Goal: Task Accomplishment & Management: Use online tool/utility

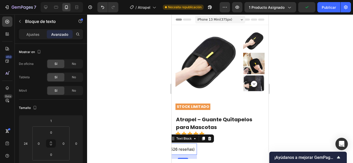
scroll to position [64, 0]
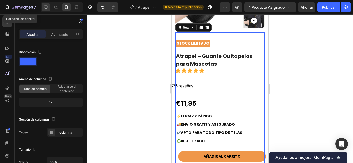
click at [46, 5] on icon at bounding box center [45, 7] width 5 height 5
type input "1200"
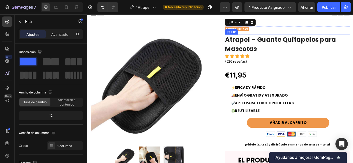
scroll to position [0, 0]
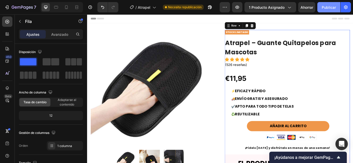
click at [325, 11] on button "Publicar" at bounding box center [328, 7] width 23 height 10
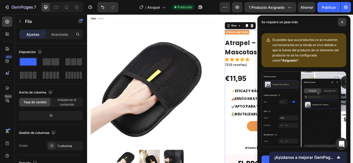
click at [343, 21] on span at bounding box center [342, 22] width 8 height 8
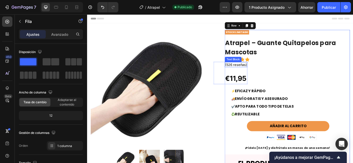
click at [254, 75] on span "(526 reseñas)" at bounding box center [260, 73] width 25 height 5
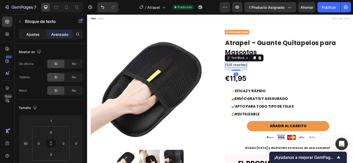
click at [33, 32] on p "Ajustes" at bounding box center [32, 34] width 13 height 5
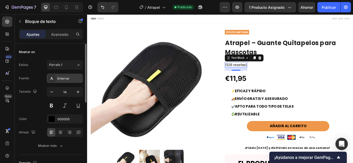
click at [63, 80] on div "Enterrar" at bounding box center [69, 78] width 24 height 5
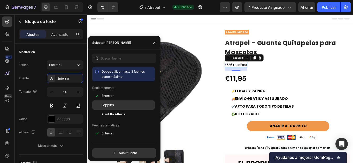
click at [100, 104] on div at bounding box center [96, 105] width 9 height 9
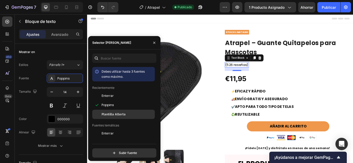
click at [119, 116] on span "Plantilla Allerta" at bounding box center [113, 114] width 24 height 5
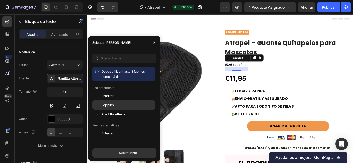
click at [111, 104] on font "Poppins" at bounding box center [107, 105] width 12 height 4
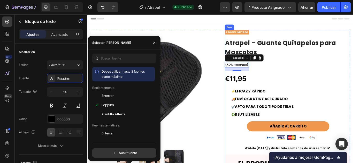
click at [347, 73] on div "STOCK LIMITADO Text Block Atrapel – Guante Quitapelos para Mascotas (P) Title I…" at bounding box center [320, 163] width 146 height 260
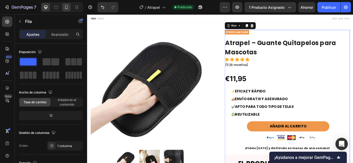
click at [66, 9] on icon at bounding box center [66, 7] width 5 height 5
type input "100%"
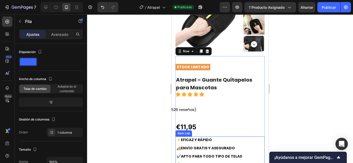
scroll to position [64, 0]
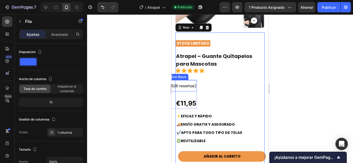
click at [180, 87] on span "(526 reseñas)" at bounding box center [182, 85] width 27 height 5
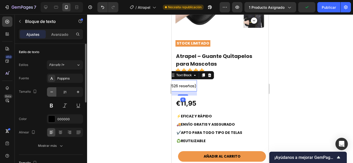
click at [49, 89] on button "button" at bounding box center [51, 92] width 9 height 9
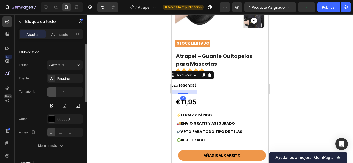
click at [49, 89] on button "button" at bounding box center [51, 92] width 9 height 9
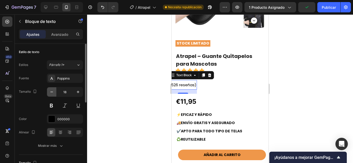
click at [49, 89] on button "button" at bounding box center [51, 92] width 9 height 9
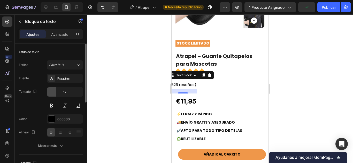
click at [49, 89] on button "button" at bounding box center [51, 92] width 9 height 9
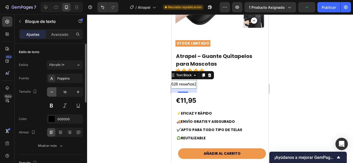
click at [49, 89] on button "button" at bounding box center [51, 92] width 9 height 9
type input "14"
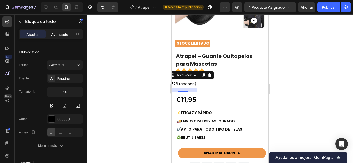
click at [62, 36] on font "Avanzado" at bounding box center [59, 34] width 17 height 4
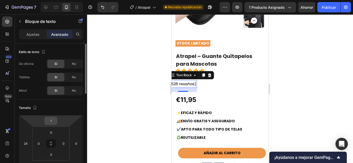
click at [46, 120] on div "1" at bounding box center [50, 121] width 13 height 8
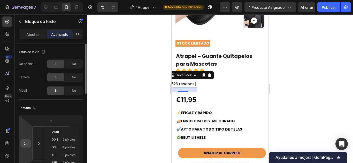
click at [26, 144] on input "24" at bounding box center [26, 144] width 8 height 8
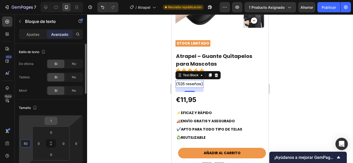
type input "50"
click at [53, 120] on input "1" at bounding box center [51, 121] width 10 height 8
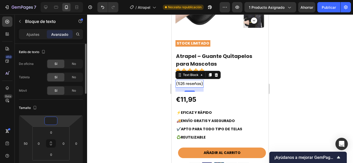
type input "1"
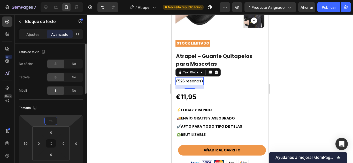
type input "-1"
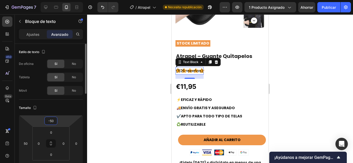
type input "-5"
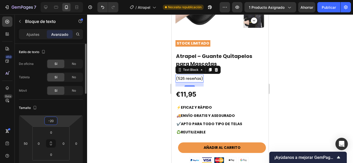
type input "-2"
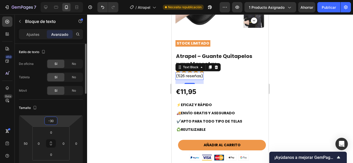
type input "-3"
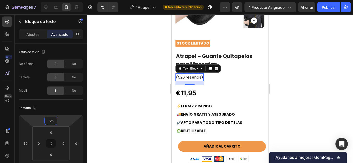
type input "-25"
click at [198, 76] on span "(526 reseñas)" at bounding box center [189, 77] width 27 height 5
click at [202, 78] on span "(526 reseñas)" at bounding box center [189, 77] width 27 height 5
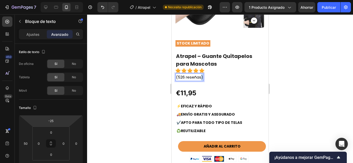
click at [202, 78] on span "(526 reseñas)" at bounding box center [189, 77] width 27 height 5
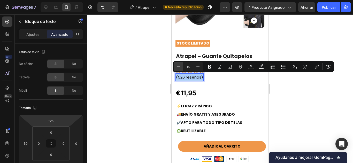
click at [180, 66] on button "Minus" at bounding box center [177, 66] width 9 height 9
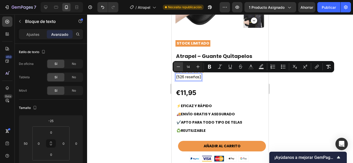
click at [180, 66] on icon "Editor contextual toolbar" at bounding box center [178, 66] width 5 height 5
click at [179, 67] on icon "Editor contextual toolbar" at bounding box center [178, 66] width 5 height 5
type input "12"
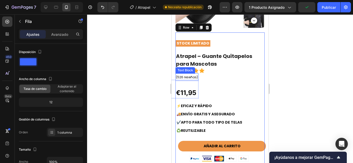
click at [191, 77] on span "(526 reseñas)" at bounding box center [187, 77] width 22 height 4
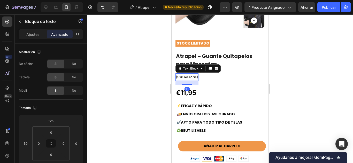
click at [316, 8] on div "Avance 1 producto asignado Ahorrar Publicar" at bounding box center [284, 7] width 131 height 10
click at [318, 8] on button "Publicar" at bounding box center [328, 7] width 23 height 10
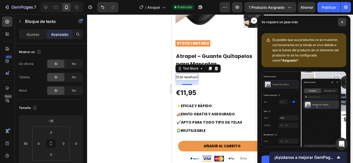
click at [344, 25] on span at bounding box center [342, 22] width 8 height 8
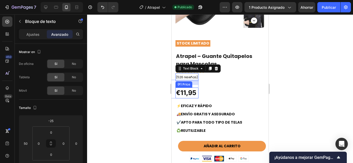
click at [195, 90] on div "€11,95" at bounding box center [186, 93] width 23 height 11
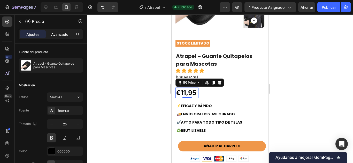
click at [60, 36] on p "Avanzado" at bounding box center [59, 34] width 17 height 5
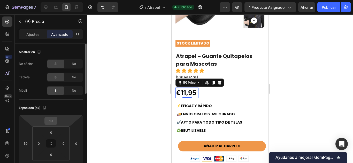
click at [52, 119] on input "10" at bounding box center [51, 121] width 10 height 8
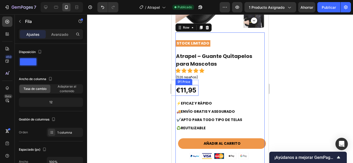
click at [194, 93] on div "€11,95" at bounding box center [186, 90] width 23 height 11
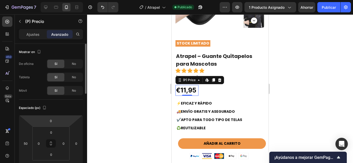
click at [58, 0] on html "7 / Atrapel Publicado Avance 1 producto asignado Ahorrar Publicar 450 Beta text…" at bounding box center [176, 0] width 353 height 0
click at [54, 121] on input "0" at bounding box center [51, 121] width 10 height 8
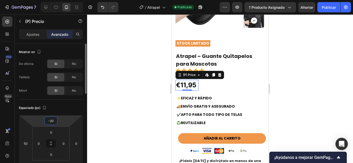
type input "-2"
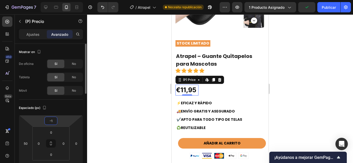
type input "-15"
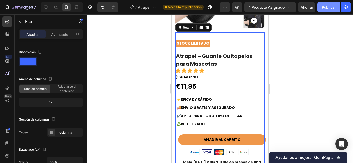
click at [335, 7] on font "Publicar" at bounding box center [328, 7] width 14 height 4
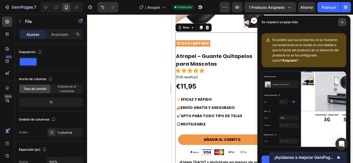
click at [341, 22] on icon at bounding box center [342, 22] width 3 height 3
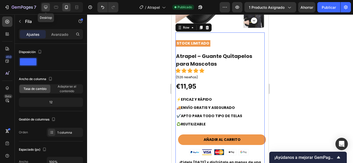
click at [45, 4] on div at bounding box center [46, 7] width 8 height 8
type input "1200"
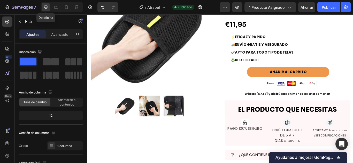
scroll to position [0, 0]
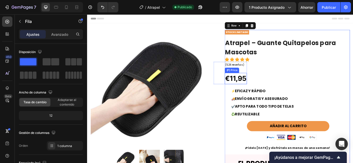
click at [266, 85] on div "€11,95" at bounding box center [260, 89] width 26 height 13
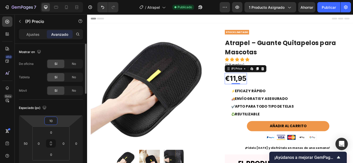
click at [51, 121] on input "10" at bounding box center [51, 121] width 10 height 8
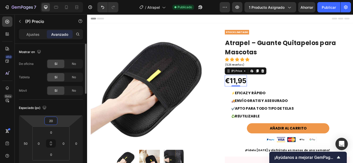
type input "2"
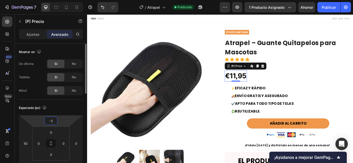
type input "-20"
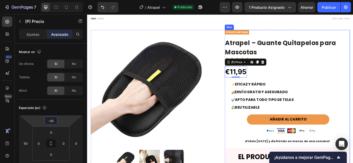
click at [297, 91] on div "STOCK LIMITADO Text Block Atrapel – Guante Quitapelos para Mascotas (P) Title I…" at bounding box center [320, 159] width 146 height 252
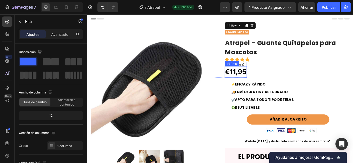
click at [264, 82] on div "€11,95" at bounding box center [260, 81] width 26 height 13
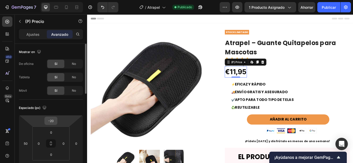
click at [51, 118] on input "-20" at bounding box center [51, 121] width 10 height 8
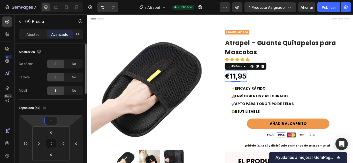
type input "-15"
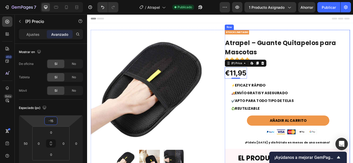
click at [305, 90] on div "STOCK LIMITADO Text Block Atrapel – Guante Quitapelos para Mascotas (P) Title I…" at bounding box center [320, 160] width 146 height 254
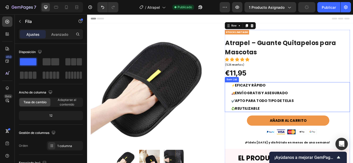
click at [336, 99] on div "⚡ EFICAZ Y RÁPIDO 🚚 ENVÍO GRATIS Y ASEGURADO ✔️ APTO PARA TODO TIPO DE TELAS ♻️…" at bounding box center [320, 111] width 146 height 35
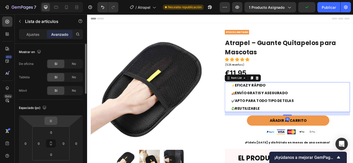
click at [51, 120] on input "0" at bounding box center [51, 121] width 10 height 8
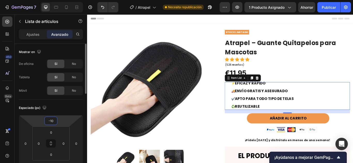
type input "-1"
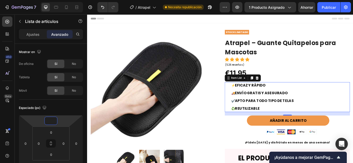
click at [352, 95] on div "⚡ EFICAZ Y RÁPIDO 🚚 ENVÍO GRATIS Y ASEGURADO ✔️ APTO PARA TODO TIPO DE TELAS ♻️…" at bounding box center [320, 111] width 146 height 35
type input "0"
click at [352, 95] on div "⚡ EFICAZ Y RÁPIDO 🚚 ENVÍO GRATIS Y ASEGURADO ✔️ APTO PARA TODO TIPO DE TELAS ♻️…" at bounding box center [320, 111] width 146 height 35
click at [53, 121] on input "0" at bounding box center [51, 121] width 10 height 8
type input "-10"
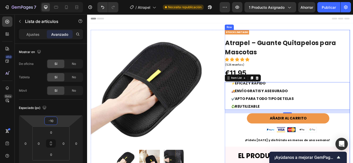
click at [352, 72] on div "STOCK LIMITADO Text Block Atrapel – Guante Quitapelos para Mascotas (P) Title I…" at bounding box center [320, 158] width 146 height 251
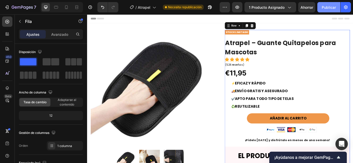
click at [332, 6] on font "Publicar" at bounding box center [328, 7] width 14 height 4
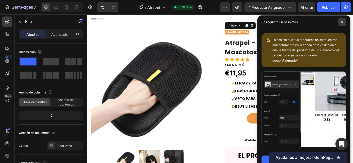
click at [339, 23] on span at bounding box center [342, 22] width 8 height 8
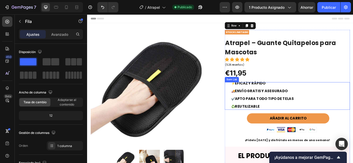
click at [247, 100] on div "🚚 ENVÍO GRATIS Y ASEGURADO" at bounding box center [287, 104] width 81 height 8
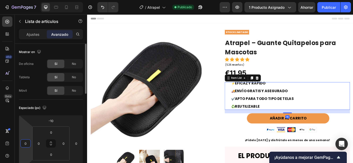
click at [29, 145] on input "0" at bounding box center [26, 144] width 8 height 8
type input "-25"
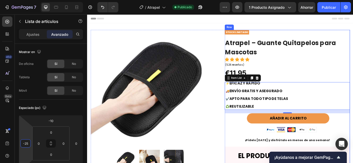
click at [352, 85] on div "STOCK LIMITADO Text Block Atrapel – Guante Quitapelos para Mascotas (P) Title I…" at bounding box center [320, 158] width 146 height 251
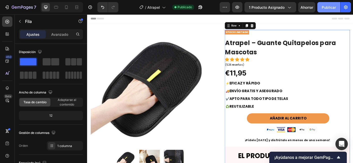
click at [330, 3] on button "Publicar" at bounding box center [328, 7] width 23 height 10
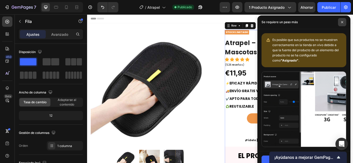
click at [338, 22] on span at bounding box center [342, 22] width 8 height 8
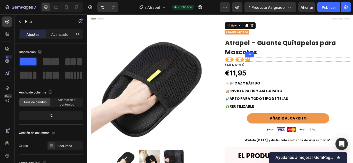
click at [271, 66] on icon at bounding box center [273, 67] width 5 height 5
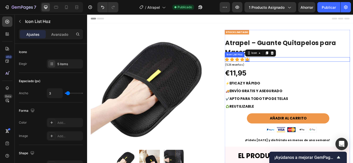
click at [277, 67] on div "Icon Icon Icon Icon Icon 0" at bounding box center [320, 67] width 146 height 5
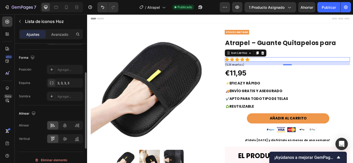
scroll to position [0, 0]
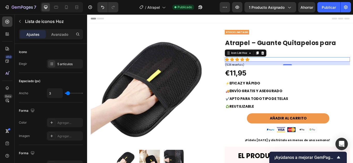
click at [63, 30] on div "Ajustes Avanzado" at bounding box center [51, 34] width 64 height 10
click at [63, 31] on div "Avanzado" at bounding box center [60, 34] width 26 height 8
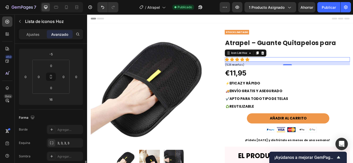
scroll to position [134, 0]
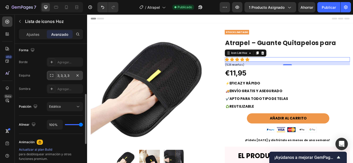
click at [62, 75] on font "3, 3, 3, 3" at bounding box center [63, 76] width 12 height 4
click at [28, 85] on div "Sombra" at bounding box center [25, 89] width 12 height 8
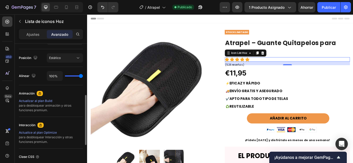
scroll to position [171, 0]
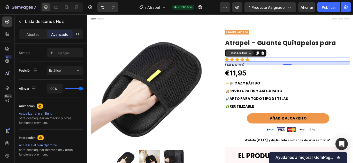
click at [267, 62] on div "Icon List Hoz" at bounding box center [263, 60] width 31 height 6
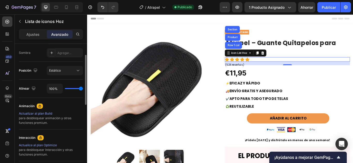
scroll to position [132, 0]
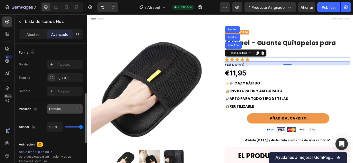
click at [62, 108] on div "Estático" at bounding box center [62, 109] width 26 height 5
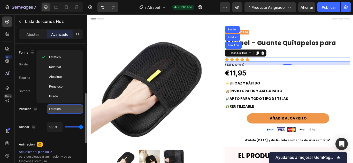
click at [62, 108] on div "Estático" at bounding box center [62, 109] width 26 height 5
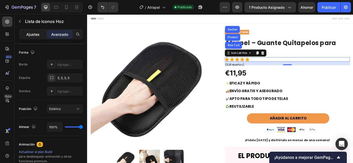
click at [32, 37] on p "Ajustes" at bounding box center [32, 34] width 13 height 5
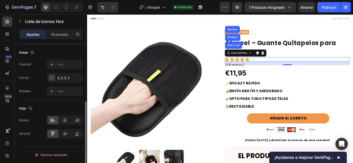
scroll to position [101, 0]
click at [52, 77] on icon at bounding box center [52, 78] width 4 height 4
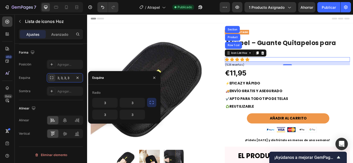
click at [152, 103] on icon "button" at bounding box center [151, 102] width 5 height 5
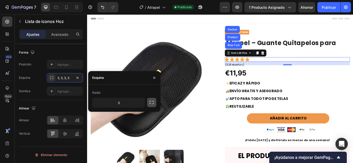
click at [152, 103] on icon "button" at bounding box center [151, 102] width 5 height 5
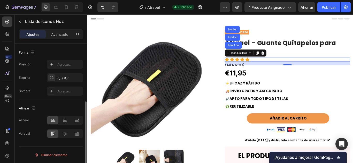
click at [23, 100] on div "Forma Posición Agregar... Esquina 3, 3, 3, 3 Sombra Agregar..." at bounding box center [51, 72] width 64 height 56
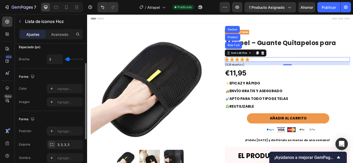
scroll to position [0, 0]
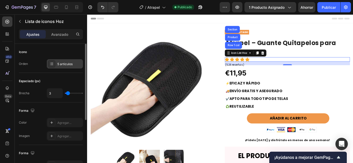
click at [55, 67] on div "5 artículos" at bounding box center [65, 63] width 36 height 9
click at [32, 97] on div "Brecha 3" at bounding box center [51, 94] width 64 height 10
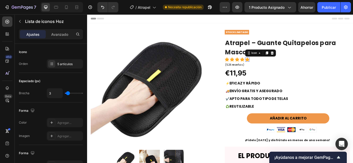
click at [273, 65] on icon at bounding box center [273, 67] width 5 height 5
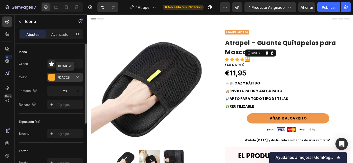
click at [54, 77] on div at bounding box center [51, 77] width 7 height 7
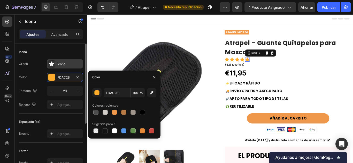
click at [48, 66] on div "Icono" at bounding box center [65, 63] width 36 height 9
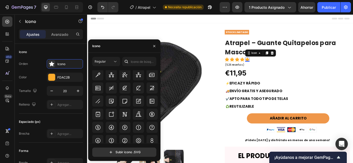
scroll to position [2101, 0]
click at [136, 64] on input "text" at bounding box center [139, 61] width 34 height 9
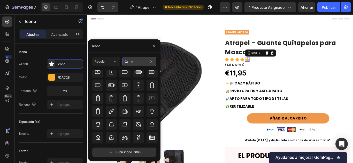
scroll to position [0, 0]
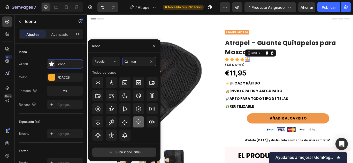
type input "star"
click at [140, 124] on icon at bounding box center [138, 122] width 5 height 5
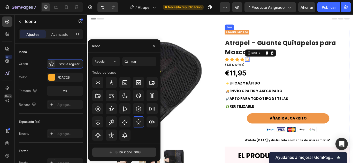
click at [290, 78] on div "STOCK LIMITADO Text Block Atrapel – Guante Quitapelos para Mascotas (P) Title I…" at bounding box center [320, 158] width 146 height 251
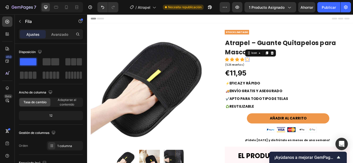
click at [272, 68] on icon at bounding box center [273, 67] width 5 height 5
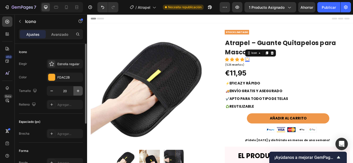
click at [81, 91] on button "button" at bounding box center [77, 90] width 9 height 9
type input "22"
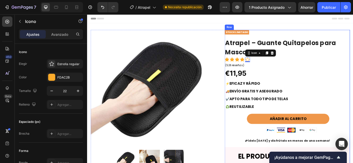
click at [294, 75] on div "STOCK LIMITADO Text Block Atrapel – Guante Quitapelos para Mascotas (P) Title I…" at bounding box center [320, 159] width 146 height 252
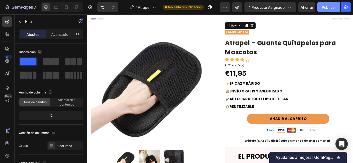
click at [331, 7] on font "Publicar" at bounding box center [328, 7] width 14 height 4
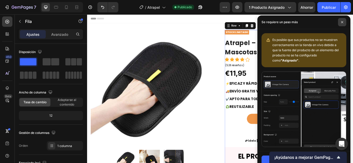
click at [340, 24] on span at bounding box center [342, 22] width 8 height 8
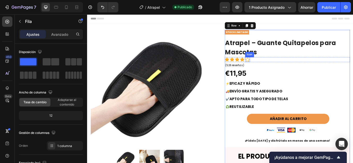
click at [271, 69] on icon at bounding box center [274, 68] width 6 height 6
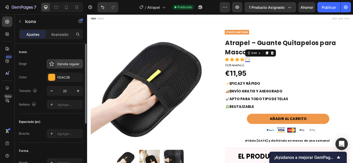
click at [58, 68] on div "Estrella regular" at bounding box center [65, 63] width 36 height 9
click at [57, 46] on div "Icono Elegir Estrella regular Color FDAC2B Tamaño 22 Relleno Agregar..." at bounding box center [51, 79] width 64 height 70
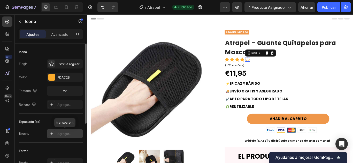
click at [57, 133] on div "Agregar..." at bounding box center [65, 133] width 36 height 9
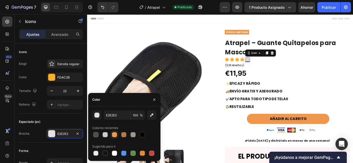
click at [116, 134] on div at bounding box center [114, 134] width 5 height 5
type input "E2E2E2"
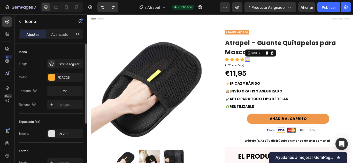
click at [66, 124] on div "Espaciado (px)" at bounding box center [51, 122] width 64 height 8
click at [65, 39] on div "Ajustes Avanzado" at bounding box center [51, 34] width 64 height 10
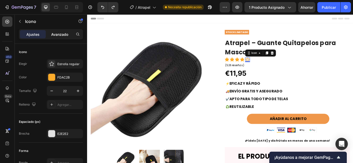
click at [64, 36] on font "Avanzado" at bounding box center [59, 34] width 17 height 4
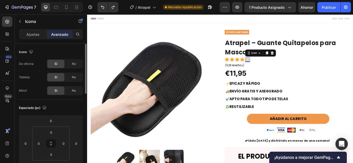
click at [33, 34] on font "Ajustes" at bounding box center [32, 34] width 13 height 4
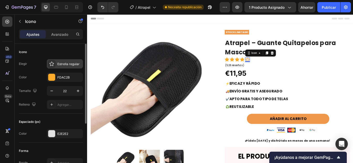
click at [63, 64] on font "Estrella regular" at bounding box center [68, 64] width 22 height 4
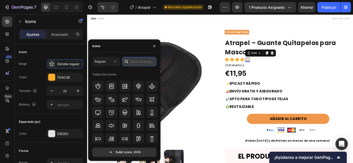
click at [132, 61] on input "text" at bounding box center [139, 61] width 34 height 9
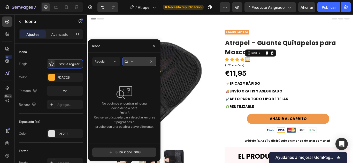
type input "m"
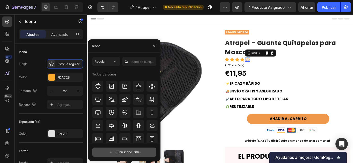
click at [132, 153] on input "file" at bounding box center [124, 152] width 64 height 9
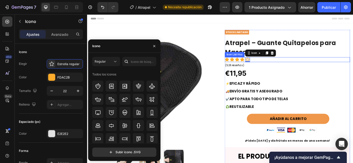
click at [276, 66] on div "Icon Icon Icon Icon Icon 0" at bounding box center [320, 68] width 146 height 6
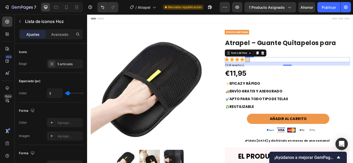
click at [272, 67] on icon at bounding box center [274, 68] width 6 height 6
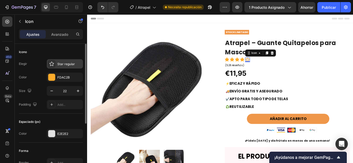
click at [68, 62] on div "Star regular" at bounding box center [69, 64] width 24 height 5
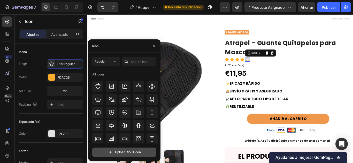
click at [122, 151] on input "file" at bounding box center [124, 152] width 64 height 9
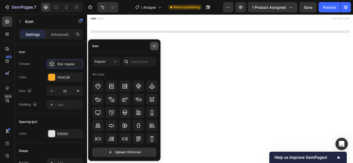
click at [158, 44] on button "button" at bounding box center [154, 46] width 8 height 8
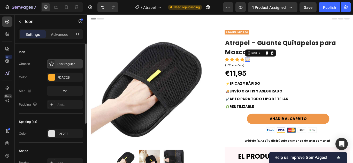
click at [56, 68] on div "Star regular" at bounding box center [65, 63] width 36 height 9
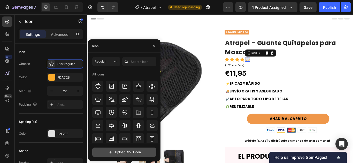
click at [110, 150] on input "file" at bounding box center [124, 152] width 64 height 9
click at [107, 149] on input "file" at bounding box center [124, 152] width 64 height 9
click at [97, 152] on input "file" at bounding box center [124, 152] width 64 height 9
type input "C:\fakepath\star_half (1).svg"
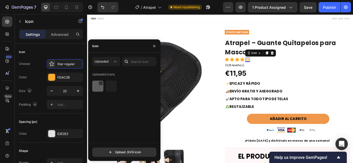
click at [96, 85] on img at bounding box center [98, 86] width 6 height 6
click at [107, 85] on div at bounding box center [111, 86] width 11 height 11
click at [99, 83] on div at bounding box center [100, 84] width 4 height 4
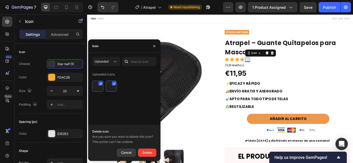
click at [127, 150] on div "Cancel" at bounding box center [126, 153] width 10 height 6
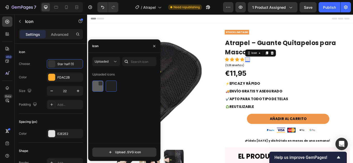
click at [94, 92] on div at bounding box center [97, 86] width 11 height 11
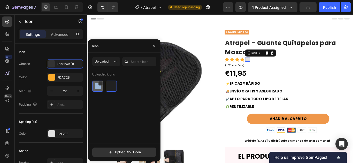
click at [94, 92] on div at bounding box center [97, 86] width 11 height 11
click at [98, 94] on div "Uploaded icons" at bounding box center [126, 106] width 68 height 73
click at [98, 90] on div at bounding box center [97, 86] width 11 height 11
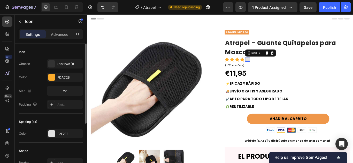
click at [67, 54] on div "Icon" at bounding box center [51, 52] width 64 height 8
click at [305, 102] on p "🚚 ENVÍO GRATIS Y ASEGURADO" at bounding box center [284, 104] width 73 height 6
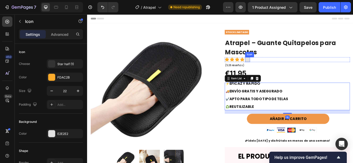
click at [272, 68] on icon at bounding box center [274, 68] width 6 height 6
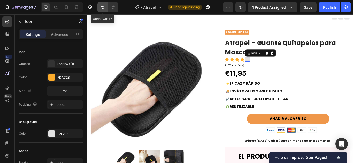
click at [105, 10] on button "Undo/Redo" at bounding box center [102, 7] width 10 height 10
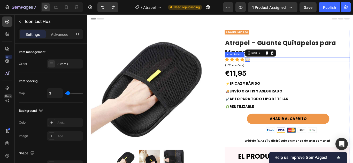
click at [282, 69] on div "Icon Icon Icon Icon Icon 0" at bounding box center [320, 68] width 146 height 6
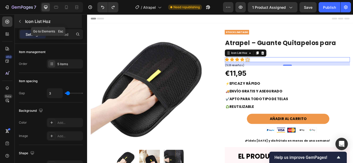
click at [52, 25] on div "Icon List Hoz" at bounding box center [48, 21] width 67 height 13
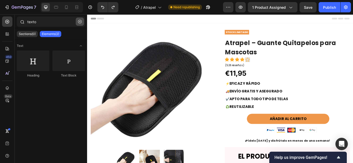
click at [79, 24] on button "button" at bounding box center [80, 22] width 8 height 8
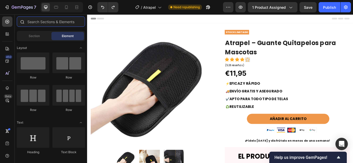
click at [60, 23] on input "text" at bounding box center [51, 22] width 68 height 10
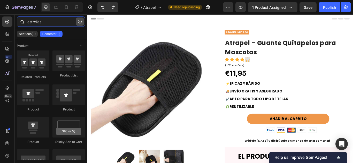
type input "estrellas"
click at [81, 22] on icon "button" at bounding box center [80, 22] width 4 height 4
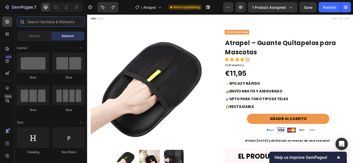
click at [62, 23] on input "text" at bounding box center [51, 22] width 68 height 10
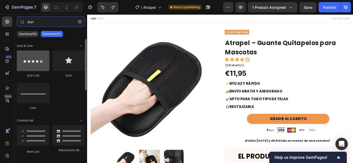
type input "star"
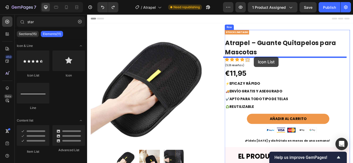
drag, startPoint x: 122, startPoint y: 69, endPoint x: 281, endPoint y: 64, distance: 159.1
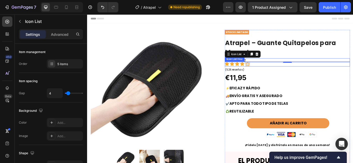
click at [276, 72] on div "Icon Icon Icon Icon Icon" at bounding box center [320, 73] width 146 height 6
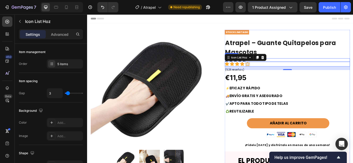
click at [312, 66] on div "Icon Icon Icon Icon Icon" at bounding box center [320, 68] width 146 height 4
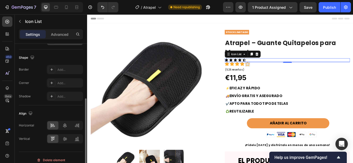
scroll to position [32, 0]
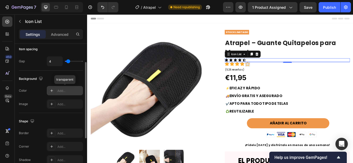
click at [57, 90] on div "Add..." at bounding box center [69, 91] width 24 height 5
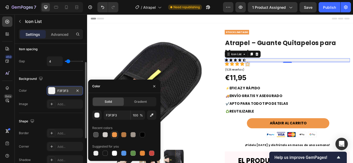
click at [114, 137] on div at bounding box center [114, 134] width 5 height 5
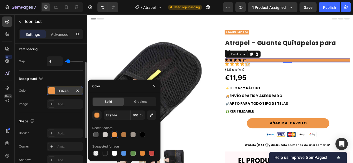
type input "F3F3F3"
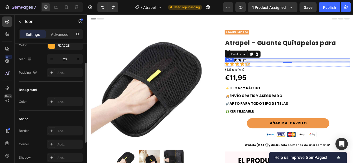
click at [248, 73] on div "Icon" at bounding box center [249, 72] width 5 height 5
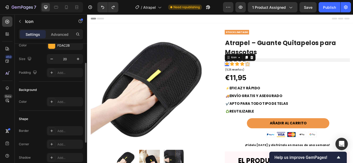
scroll to position [0, 0]
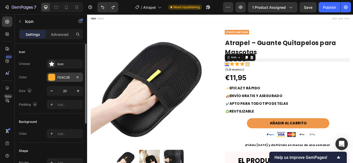
click at [62, 81] on div "FDAC2B" at bounding box center [65, 77] width 36 height 9
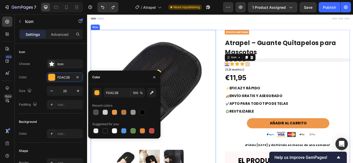
click at [233, 60] on div "Product Images & Gallery Row" at bounding box center [164, 121] width 146 height 177
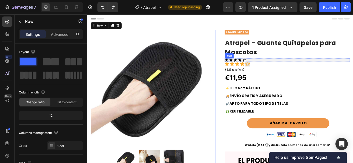
click at [248, 67] on icon at bounding box center [249, 67] width 4 height 3
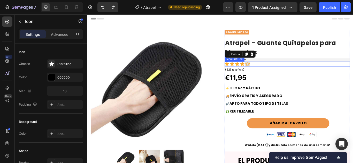
click at [275, 73] on div "Icon Icon Icon Icon Icon" at bounding box center [320, 73] width 146 height 6
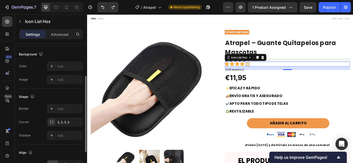
scroll to position [56, 0]
click at [61, 37] on div "Advanced" at bounding box center [60, 34] width 26 height 8
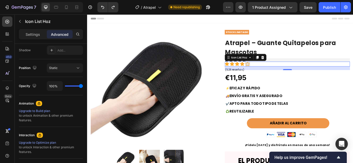
scroll to position [0, 0]
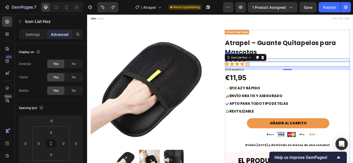
click at [301, 66] on div "Icon Icon Icon Icon Icon" at bounding box center [320, 68] width 146 height 4
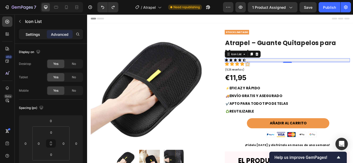
click at [31, 32] on p "Settings" at bounding box center [33, 34] width 14 height 5
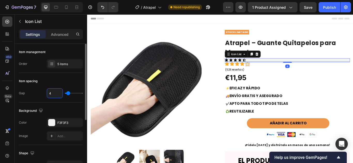
click at [54, 93] on input "4" at bounding box center [54, 93] width 15 height 9
type input "0"
type input "8"
type input "0"
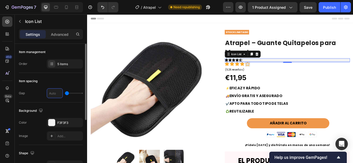
type input "3"
type input "0"
type input "3"
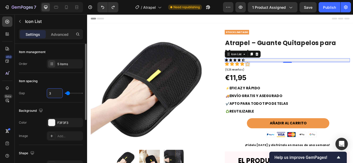
type input "8"
type input "4"
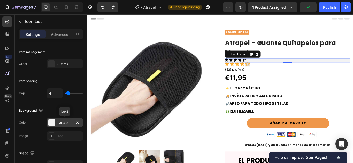
click at [55, 123] on div "F3F3F3" at bounding box center [65, 122] width 36 height 9
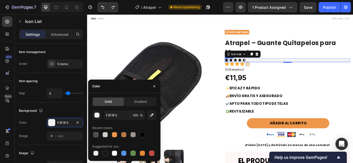
click at [247, 67] on icon at bounding box center [249, 67] width 4 height 3
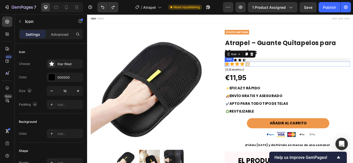
click at [249, 74] on icon at bounding box center [249, 72] width 5 height 5
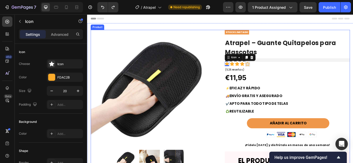
click at [238, 69] on div "Product Images & Gallery Row STOCK LIMITADO Text Block Atrapel – Guante Quitape…" at bounding box center [242, 147] width 302 height 229
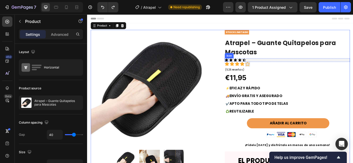
click at [248, 68] on icon at bounding box center [249, 67] width 4 height 3
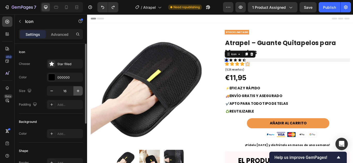
click at [75, 91] on button "button" at bounding box center [77, 90] width 9 height 9
click at [75, 91] on icon "button" at bounding box center [77, 91] width 5 height 5
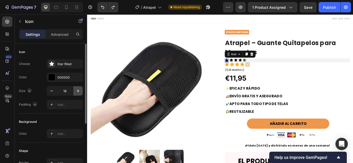
click at [76, 91] on icon "button" at bounding box center [77, 91] width 5 height 5
type input "20"
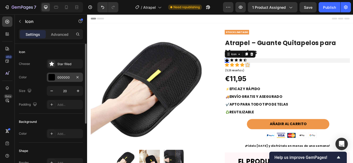
click at [60, 80] on div "000000" at bounding box center [64, 77] width 15 height 5
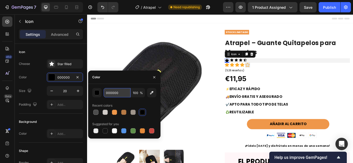
click at [123, 92] on input "000000" at bounding box center [117, 92] width 27 height 9
type input "D"
type input "FDAC2B"
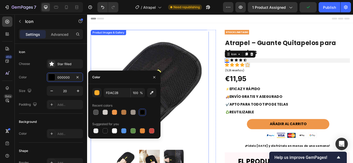
click at [204, 111] on img at bounding box center [160, 102] width 138 height 138
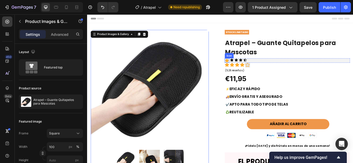
click at [248, 68] on icon at bounding box center [249, 68] width 4 height 4
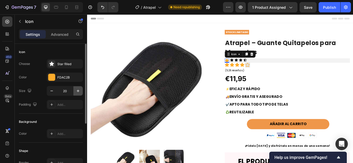
click at [77, 92] on icon "button" at bounding box center [77, 91] width 5 height 5
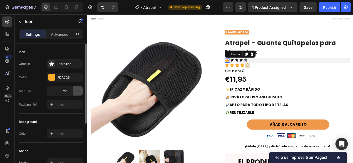
click at [77, 92] on icon "button" at bounding box center [77, 91] width 5 height 5
click at [50, 90] on icon "button" at bounding box center [51, 91] width 5 height 5
type input "22"
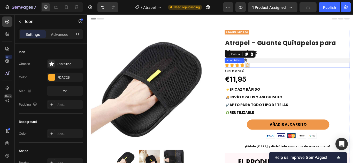
click at [321, 76] on div "Icon Icon Icon Icon Icon" at bounding box center [320, 74] width 146 height 6
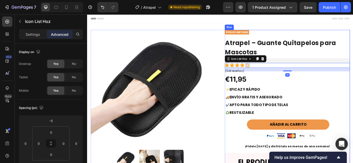
click at [282, 91] on div "STOCK LIMITADO Text Block Atrapel – Guante Quitapelos para Mascotas (P) Title I…" at bounding box center [320, 148] width 146 height 231
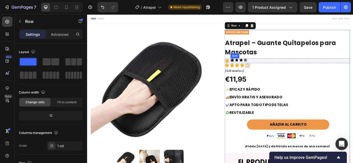
click at [254, 68] on icon at bounding box center [256, 67] width 4 height 3
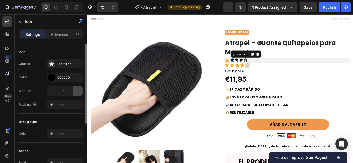
click at [75, 90] on button "button" at bounding box center [77, 90] width 9 height 9
click at [74, 90] on button "button" at bounding box center [77, 90] width 9 height 9
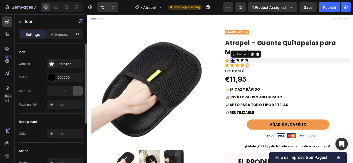
click at [74, 90] on button "button" at bounding box center [77, 90] width 9 height 9
type input "22"
click at [67, 77] on div "000000" at bounding box center [64, 77] width 15 height 5
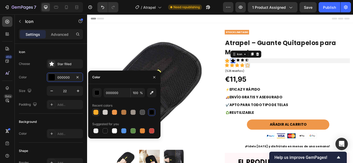
click at [96, 112] on div at bounding box center [95, 112] width 5 height 5
type input "FDAC2B"
click at [261, 67] on icon at bounding box center [263, 67] width 4 height 3
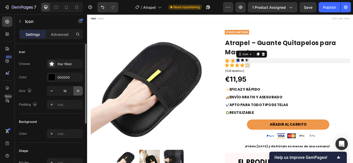
click at [81, 91] on button "button" at bounding box center [77, 90] width 9 height 9
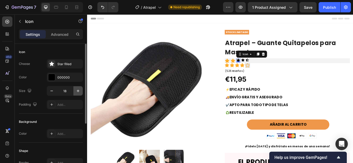
click at [81, 91] on button "button" at bounding box center [77, 90] width 9 height 9
type input "22"
click at [68, 79] on div "000000" at bounding box center [64, 77] width 15 height 5
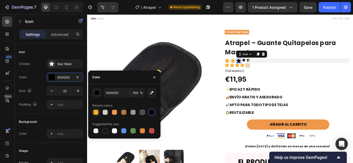
click at [96, 112] on div at bounding box center [95, 112] width 5 height 5
type input "FDAC2B"
click at [267, 68] on icon at bounding box center [269, 67] width 4 height 3
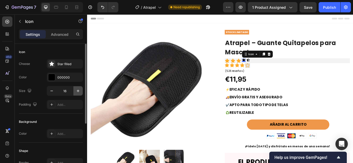
click at [74, 93] on button "button" at bounding box center [77, 90] width 9 height 9
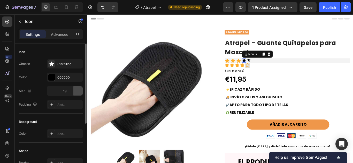
click at [74, 93] on button "button" at bounding box center [77, 90] width 9 height 9
click at [74, 92] on button "button" at bounding box center [77, 90] width 9 height 9
type input "22"
click at [55, 81] on div "000000" at bounding box center [65, 77] width 36 height 9
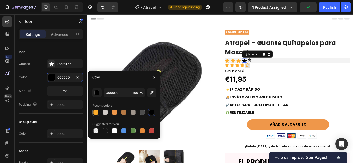
click at [94, 113] on div at bounding box center [95, 112] width 5 height 5
type input "FDAC2B"
click at [275, 68] on icon at bounding box center [276, 67] width 4 height 3
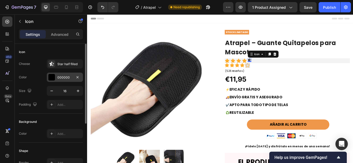
click at [71, 79] on div "000000" at bounding box center [64, 77] width 15 height 5
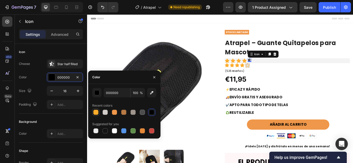
click at [93, 113] on div at bounding box center [95, 112] width 5 height 5
type input "FDAC2B"
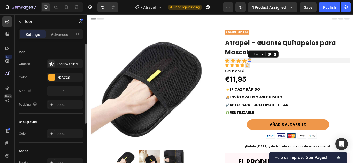
click at [75, 85] on div "Choose Star half filled Color FDAC2B Size 16 Padding Add..." at bounding box center [51, 84] width 64 height 50
click at [75, 88] on button "button" at bounding box center [77, 90] width 9 height 9
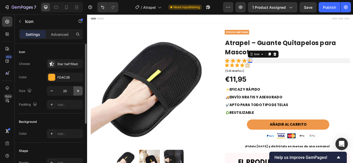
click at [75, 88] on button "button" at bounding box center [77, 90] width 9 height 9
type input "23"
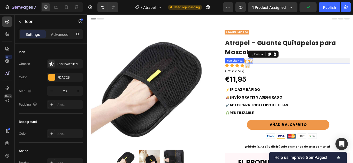
click at [276, 75] on div "Icon Icon Icon Icon Icon" at bounding box center [320, 75] width 146 height 6
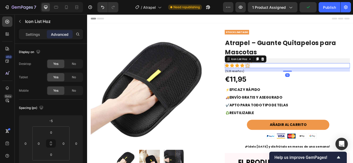
click at [290, 65] on icon at bounding box center [291, 67] width 3 height 4
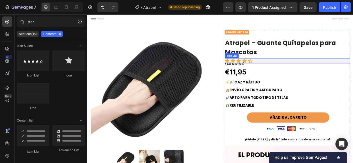
click at [280, 71] on div "Icon Icon Icon Icon Icon" at bounding box center [320, 69] width 146 height 6
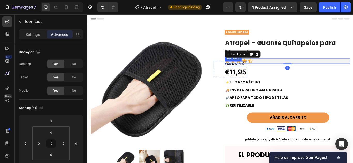
click at [267, 73] on span "(526 reseñas)" at bounding box center [259, 72] width 22 height 4
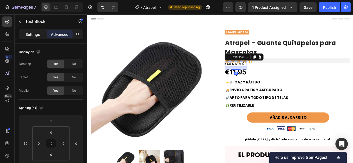
click at [29, 36] on p "Settings" at bounding box center [33, 34] width 14 height 5
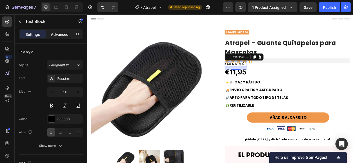
click at [50, 35] on div "Advanced" at bounding box center [60, 34] width 26 height 8
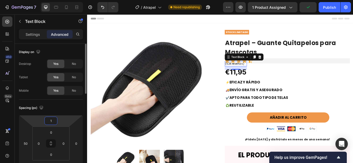
click at [53, 122] on input "1" at bounding box center [51, 121] width 10 height 8
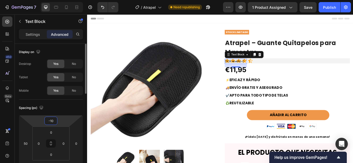
type input "-1"
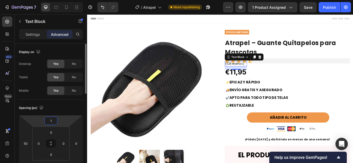
type input "10"
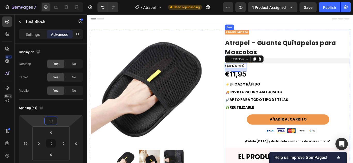
click at [294, 75] on div "STOCK LIMITADO Text Block Atrapel – Guante Quitapelos para Mascotas (P) Title I…" at bounding box center [320, 145] width 146 height 225
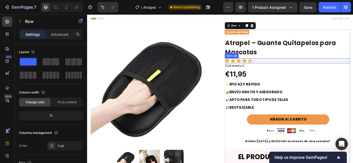
click at [280, 68] on div "Icon Icon Icon Icon Icon" at bounding box center [320, 69] width 146 height 6
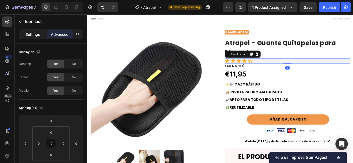
click at [28, 38] on div "Settings" at bounding box center [33, 34] width 26 height 8
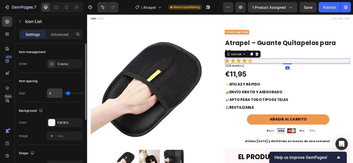
click at [50, 95] on input "4" at bounding box center [54, 93] width 15 height 9
type input "0"
type input "3"
type input "0"
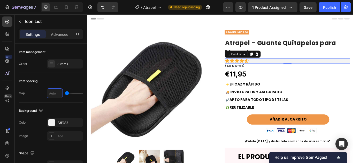
click at [289, 73] on div "4" at bounding box center [320, 72] width 146 height 1
click at [287, 76] on div "STOCK LIMITADO Text Block Atrapel – Guante Quitapelos para Mascotas (P) Title I…" at bounding box center [320, 145] width 146 height 225
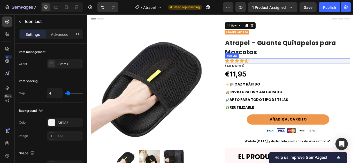
click at [276, 69] on div "Icon Icon Icon Icon Icon" at bounding box center [320, 69] width 146 height 6
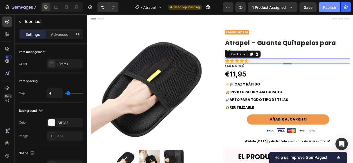
click at [319, 5] on button "Publish" at bounding box center [329, 7] width 22 height 10
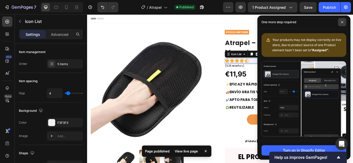
click at [341, 20] on span at bounding box center [342, 22] width 8 height 8
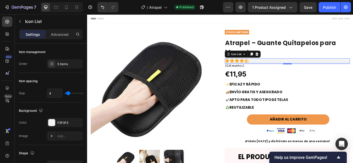
click at [348, 68] on div "Icon Icon Icon Icon Icon" at bounding box center [320, 69] width 146 height 6
click at [58, 126] on div "F3F3F3" at bounding box center [65, 122] width 36 height 9
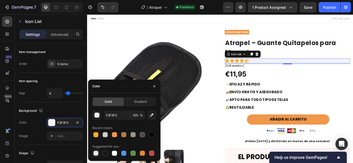
click at [95, 151] on div at bounding box center [95, 153] width 5 height 5
type input "000000"
type input "0"
click at [153, 86] on icon "button" at bounding box center [154, 86] width 4 height 4
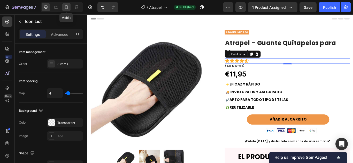
click at [70, 8] on div at bounding box center [66, 7] width 8 height 8
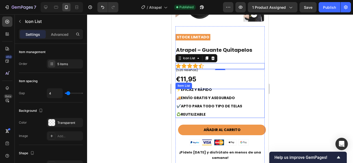
scroll to position [100, 0]
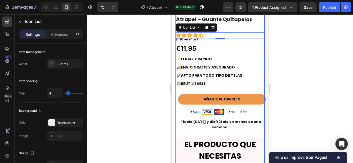
click at [202, 47] on div "STOCK LIMITADO Text Block Atrapel – Guante Quitapelos para Mascotas (P) Title I…" at bounding box center [219, 124] width 89 height 256
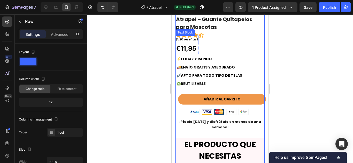
click at [191, 38] on span "(526 reseñas)" at bounding box center [187, 39] width 22 height 4
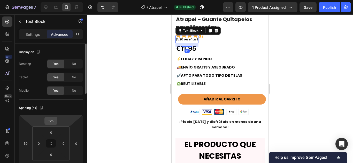
click at [49, 121] on input "-25" at bounding box center [51, 121] width 10 height 8
click at [53, 121] on input "-25" at bounding box center [51, 121] width 10 height 8
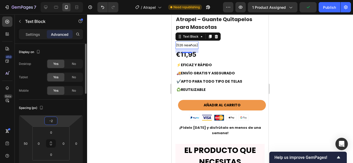
type input "-20"
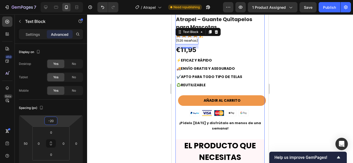
click at [227, 51] on div "STOCK LIMITADO Text Block Atrapel – Guante Quitapelos para Mascotas (P) Title I…" at bounding box center [219, 124] width 89 height 257
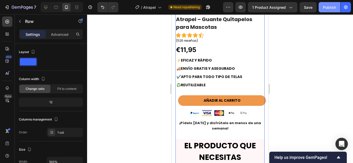
click at [318, 6] on button "Publish" at bounding box center [329, 7] width 22 height 10
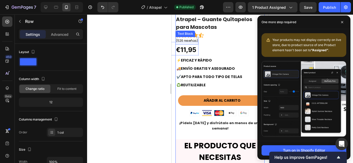
click at [197, 40] on span "(526 reseñas)" at bounding box center [187, 40] width 22 height 4
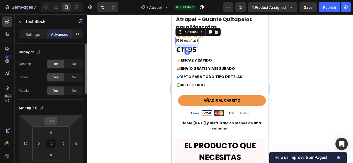
click at [56, 121] on input "-20" at bounding box center [51, 121] width 10 height 8
type input "-2"
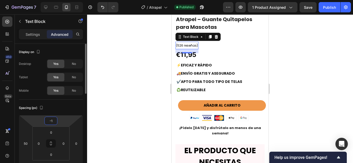
type input "-17"
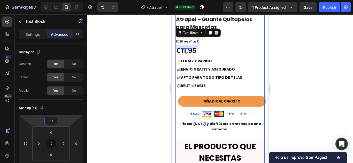
click at [224, 38] on div "STOCK LIMITADO Text Block Atrapel – Guante Quitapelos para Mascotas (P) Title I…" at bounding box center [219, 125] width 89 height 258
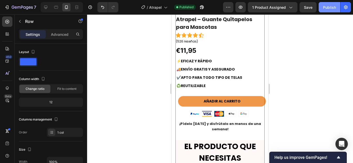
click at [336, 4] on button "Publish" at bounding box center [329, 7] width 22 height 10
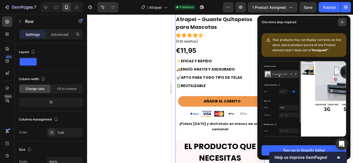
click at [343, 24] on span at bounding box center [342, 22] width 8 height 8
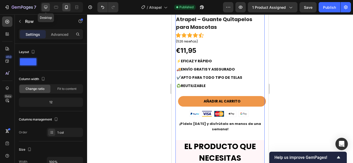
click at [42, 7] on div at bounding box center [46, 7] width 8 height 8
type input "1200"
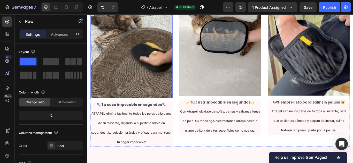
scroll to position [288, 0]
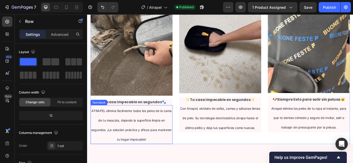
click at [181, 131] on p "ATRAPEL elimina fácilmente todos los pelos de la cama de tu mascota, dejando la…" at bounding box center [138, 143] width 94 height 45
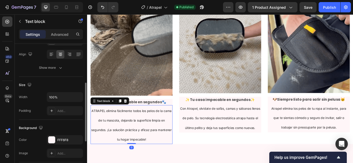
scroll to position [83, 0]
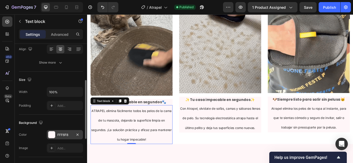
click at [56, 133] on div "FFF6F8" at bounding box center [65, 134] width 36 height 9
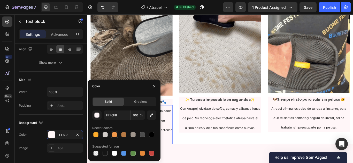
click at [112, 134] on div at bounding box center [114, 134] width 5 height 5
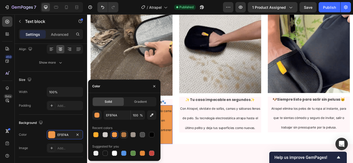
click at [120, 135] on div at bounding box center [123, 134] width 7 height 7
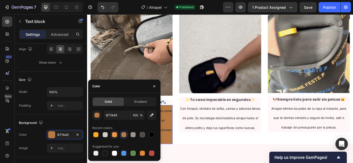
click at [116, 135] on div at bounding box center [114, 134] width 5 height 5
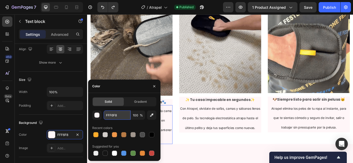
click at [110, 117] on input "FFF6F8" at bounding box center [117, 115] width 27 height 9
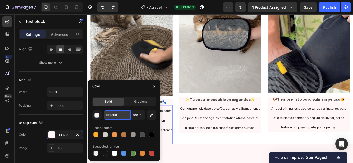
click at [120, 118] on input "FFF6F8" at bounding box center [117, 115] width 27 height 9
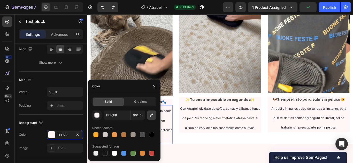
click at [148, 119] on button "button" at bounding box center [151, 115] width 9 height 9
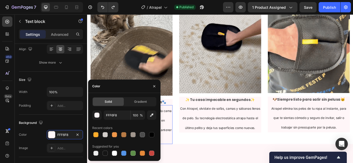
type input "151515"
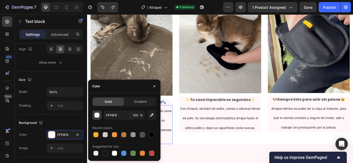
click at [98, 118] on button "button" at bounding box center [96, 115] width 9 height 9
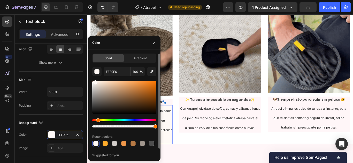
click at [97, 120] on div "Hue" at bounding box center [124, 121] width 64 height 2
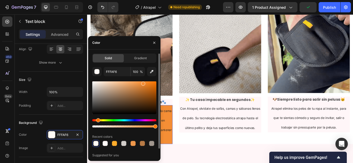
click at [142, 83] on div at bounding box center [124, 98] width 64 height 33
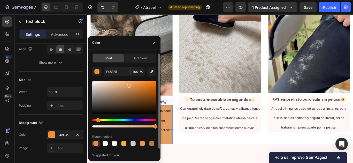
drag, startPoint x: 142, startPoint y: 83, endPoint x: 129, endPoint y: 85, distance: 13.9
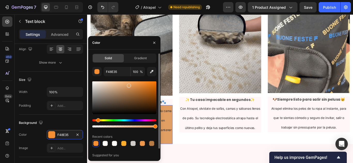
click at [129, 85] on div at bounding box center [129, 86] width 4 height 4
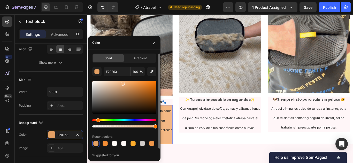
drag, startPoint x: 129, startPoint y: 85, endPoint x: 122, endPoint y: 83, distance: 7.1
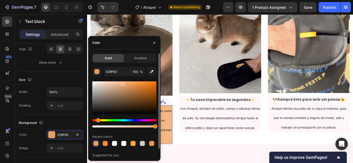
click at [122, 83] on div at bounding box center [123, 84] width 4 height 4
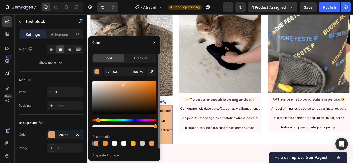
type input "F4B884"
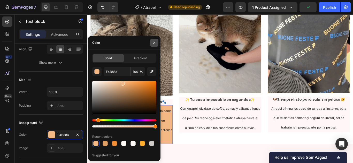
click at [155, 46] on button "button" at bounding box center [154, 43] width 8 height 8
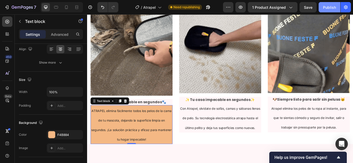
click at [322, 9] on button "Publish" at bounding box center [329, 7] width 22 height 10
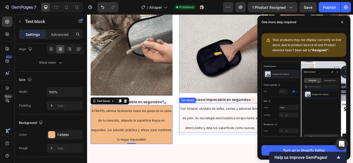
click at [206, 150] on p "Con Atrapel, olvídate de sofás, camas y sábanas llenas de pelo. Su tecnología e…" at bounding box center [242, 135] width 94 height 34
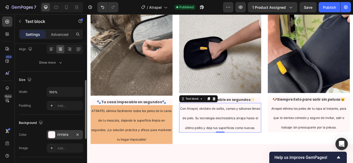
click at [59, 133] on div "FFF6F8" at bounding box center [64, 135] width 15 height 5
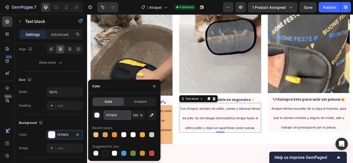
click at [116, 115] on input "FFF6F8" at bounding box center [117, 115] width 27 height 9
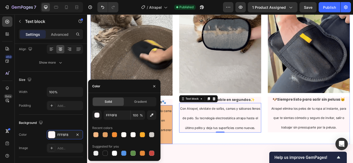
click at [182, 153] on p "ATRAPEL elimina fácilmente todos los pelos de la cama de tu mascota, dejando la…" at bounding box center [138, 143] width 94 height 45
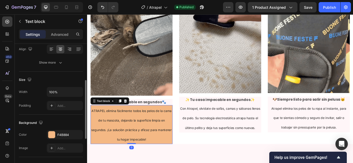
click at [62, 141] on div "The changes might be hidden by the video. Color F4B884 Image Add..." at bounding box center [51, 141] width 64 height 23
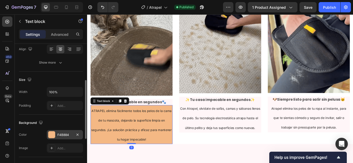
click at [62, 137] on div "F4B884" at bounding box center [64, 135] width 15 height 5
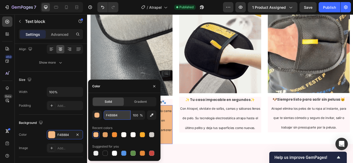
click at [115, 115] on input "F4B884" at bounding box center [117, 115] width 27 height 9
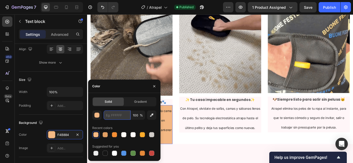
paste input "FFF6F8"
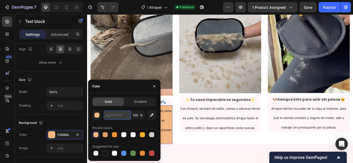
type input "FFF6F8"
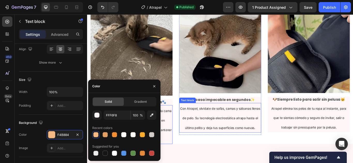
click at [227, 163] on div "Image ✨Tu casa impecable en segundos✨ Text block Con Atrapel, olvídate de sofás…" at bounding box center [242, 81] width 96 height 169
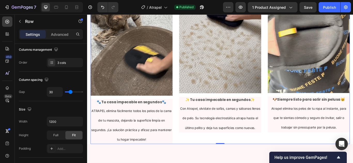
scroll to position [0, 0]
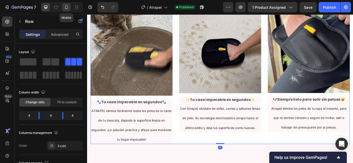
click at [65, 5] on icon at bounding box center [66, 7] width 5 height 5
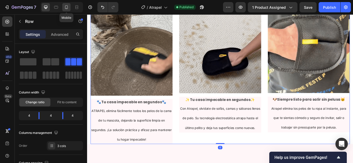
type input "0"
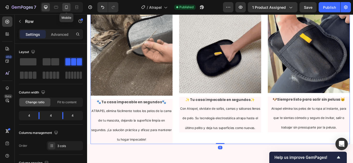
type input "0"
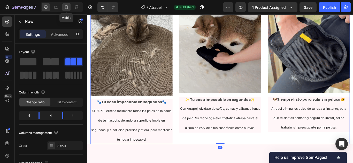
type input "100%"
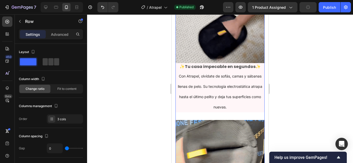
scroll to position [107, 0]
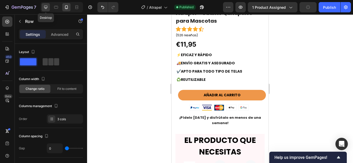
click at [45, 5] on icon at bounding box center [45, 7] width 5 height 5
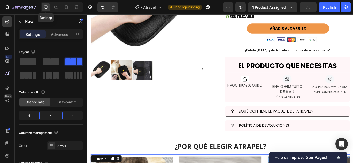
type input "30"
type input "1200"
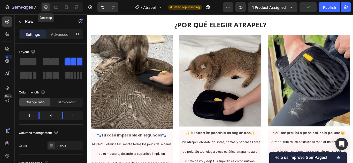
scroll to position [252, 0]
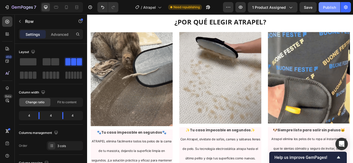
click at [324, 6] on div "Publish" at bounding box center [329, 7] width 13 height 5
